Goal: Find specific page/section: Find specific page/section

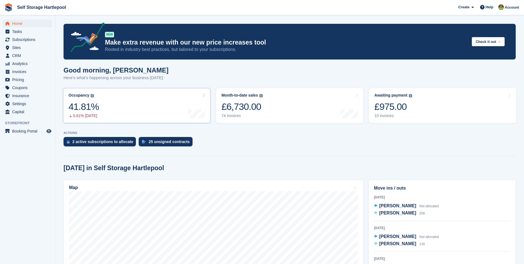
click at [96, 104] on div "41.81%" at bounding box center [84, 106] width 30 height 11
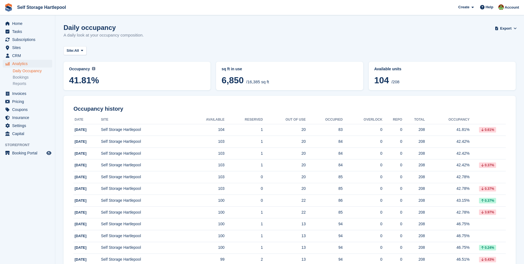
click at [385, 84] on span "104" at bounding box center [381, 80] width 15 height 10
